Goal: Navigation & Orientation: Find specific page/section

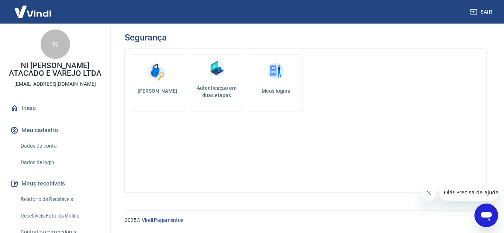
click at [41, 109] on link "Início" at bounding box center [55, 108] width 93 height 16
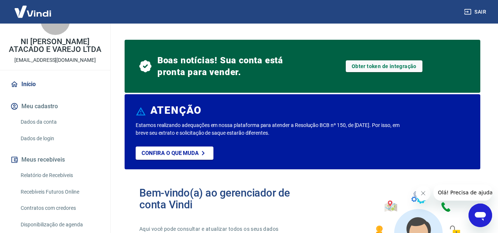
scroll to position [37, 0]
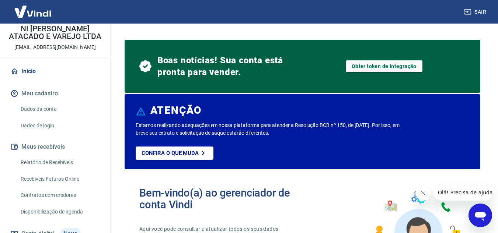
click at [422, 195] on icon "Fechar mensagem da empresa" at bounding box center [423, 194] width 6 height 6
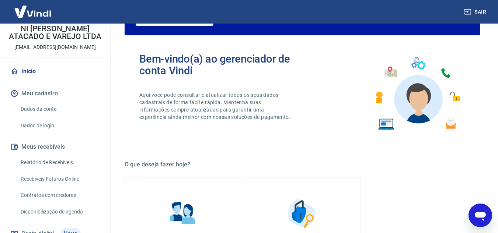
scroll to position [134, 0]
